Goal: Information Seeking & Learning: Learn about a topic

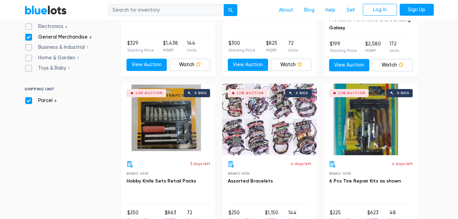
scroll to position [354, 0]
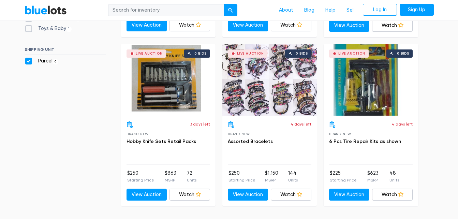
click at [265, 92] on div "Live Auction 0 bids" at bounding box center [269, 80] width 95 height 72
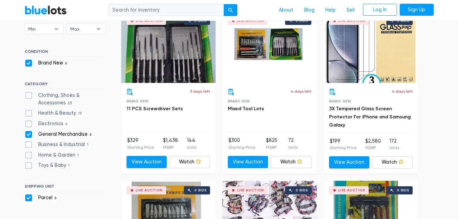
scroll to position [218, 0]
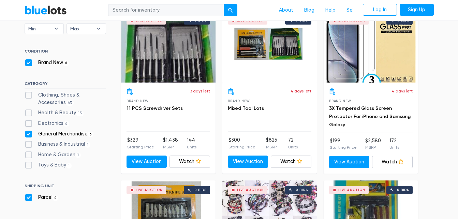
click at [29, 137] on label "General Merchandise 6" at bounding box center [59, 134] width 69 height 8
click at [29, 135] on Merchandise"] "General Merchandise 6" at bounding box center [27, 132] width 4 height 4
checkbox Merchandise"] "false"
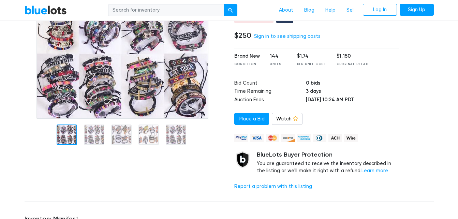
scroll to position [68, 0]
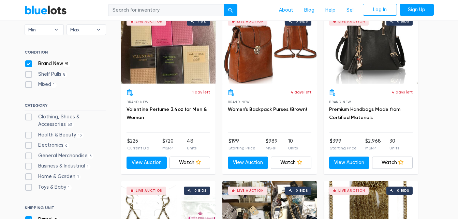
scroll to position [218, 0]
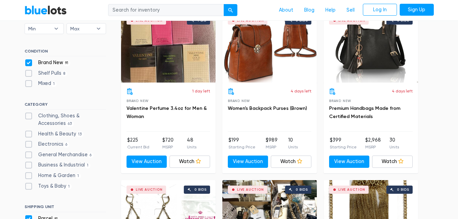
click at [28, 147] on label "Electronics 6" at bounding box center [47, 145] width 45 height 8
click at [28, 145] on input "Electronics 6" at bounding box center [27, 143] width 4 height 4
checkbox input "true"
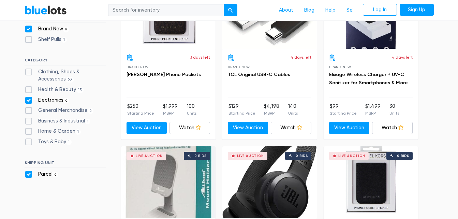
scroll to position [251, 0]
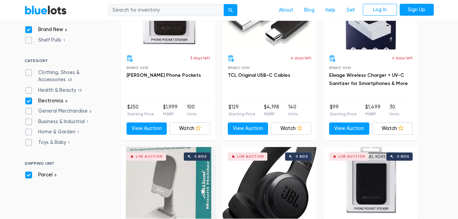
click at [29, 103] on label "Electronics 6" at bounding box center [47, 101] width 45 height 8
click at [29, 102] on input "Electronics 6" at bounding box center [27, 99] width 4 height 4
checkbox input "false"
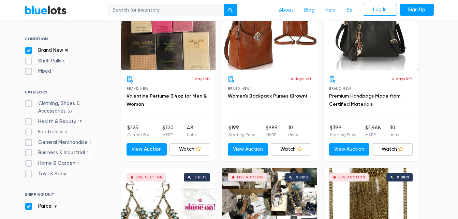
scroll to position [184, 0]
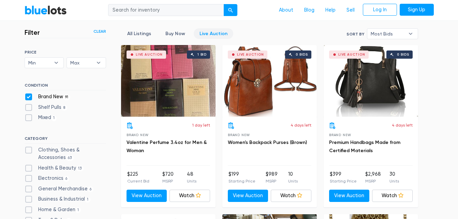
click at [28, 96] on label "Brand New 91" at bounding box center [48, 97] width 46 height 8
click at [28, 96] on New"] "Brand New 91" at bounding box center [27, 95] width 4 height 4
checkbox New"] "false"
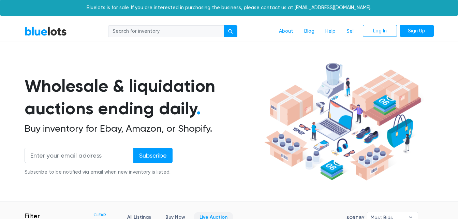
scroll to position [184, 0]
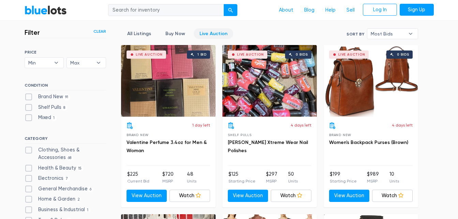
click at [27, 105] on label "Shelf Pulls 8" at bounding box center [46, 108] width 43 height 8
click at [27, 105] on Pulls"] "Shelf Pulls 8" at bounding box center [27, 106] width 4 height 4
checkbox Pulls"] "true"
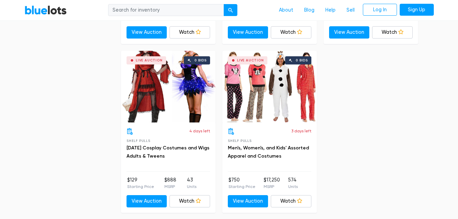
scroll to position [525, 0]
